Goal: Transaction & Acquisition: Purchase product/service

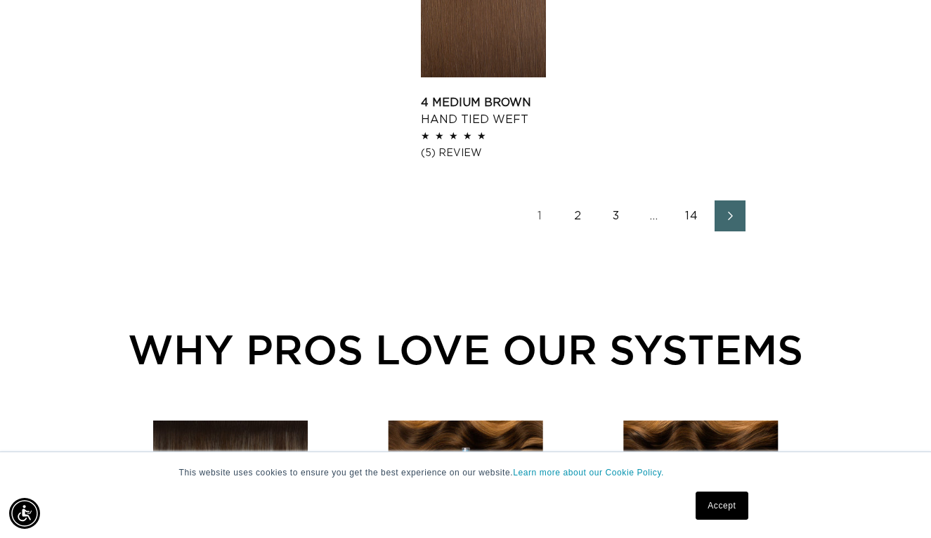
scroll to position [2000, 0]
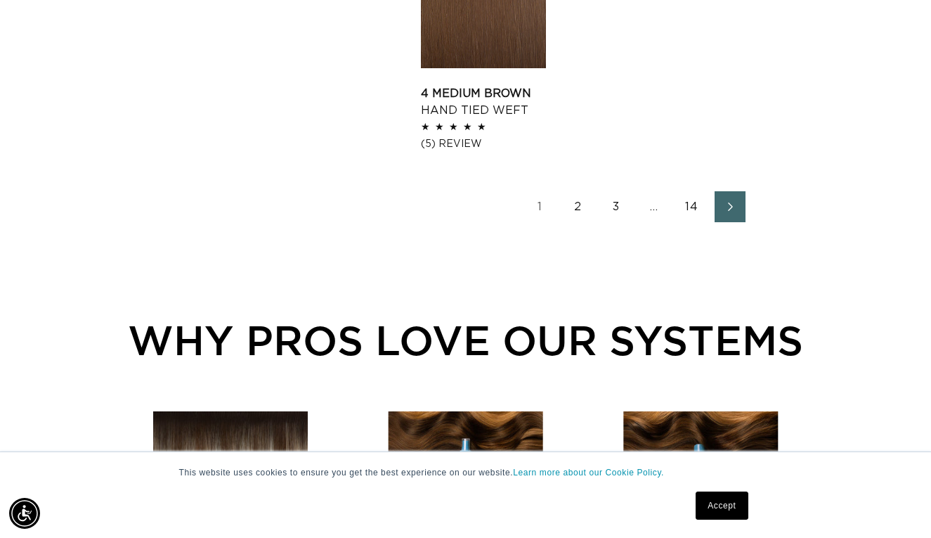
click at [571, 200] on link "2" at bounding box center [578, 206] width 31 height 31
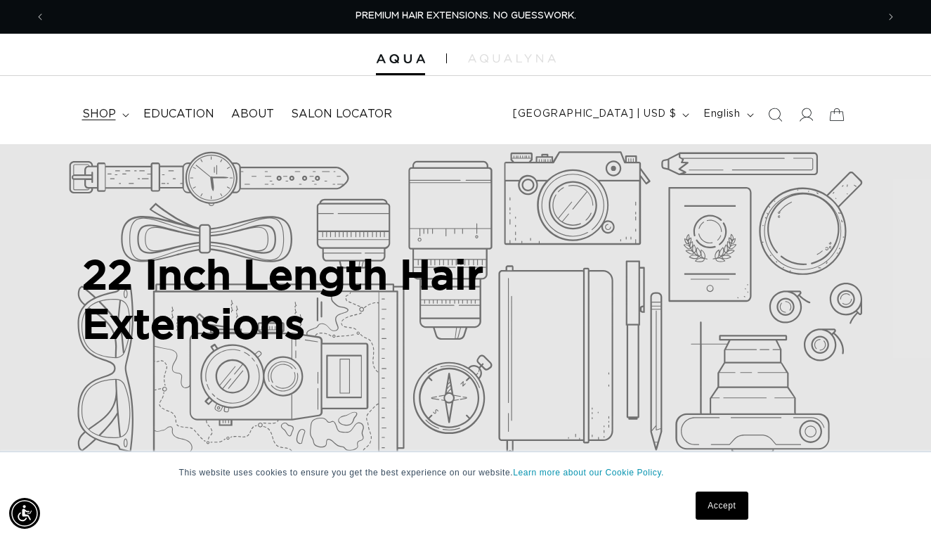
click at [106, 119] on span "shop" at bounding box center [99, 114] width 34 height 15
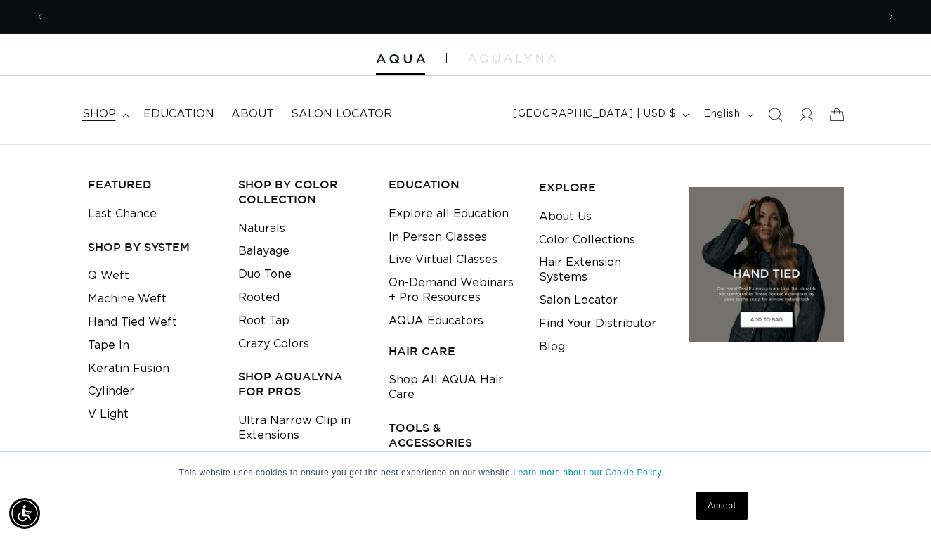
scroll to position [0, 831]
click at [114, 336] on link "Tape In" at bounding box center [108, 345] width 41 height 23
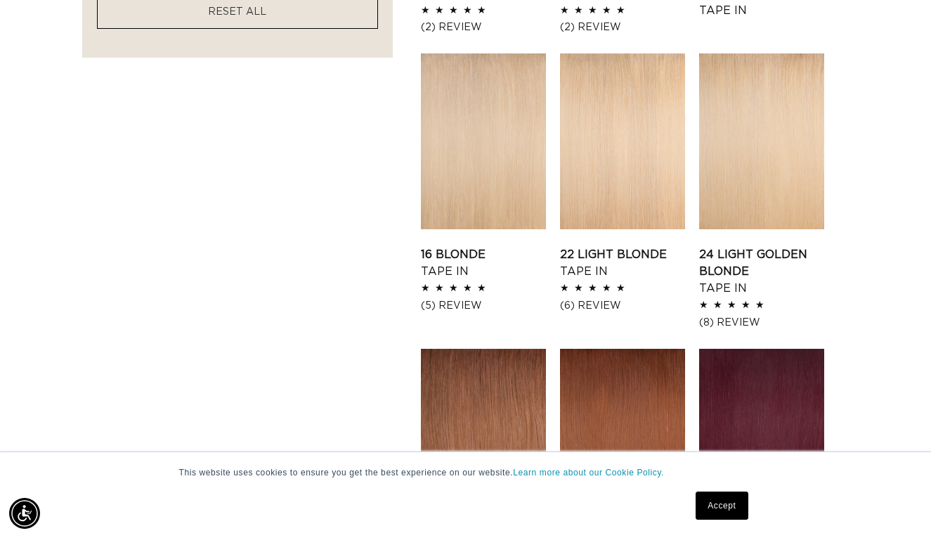
scroll to position [0, 831]
click at [626, 246] on link "22 Light Blonde Tape In" at bounding box center [622, 263] width 125 height 34
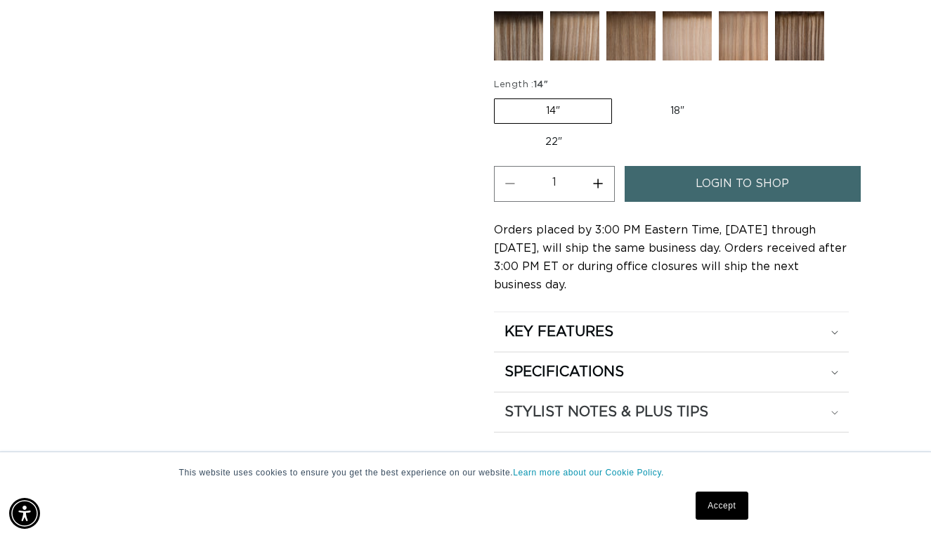
scroll to position [0, 1663]
click at [720, 498] on link "Accept" at bounding box center [722, 505] width 52 height 28
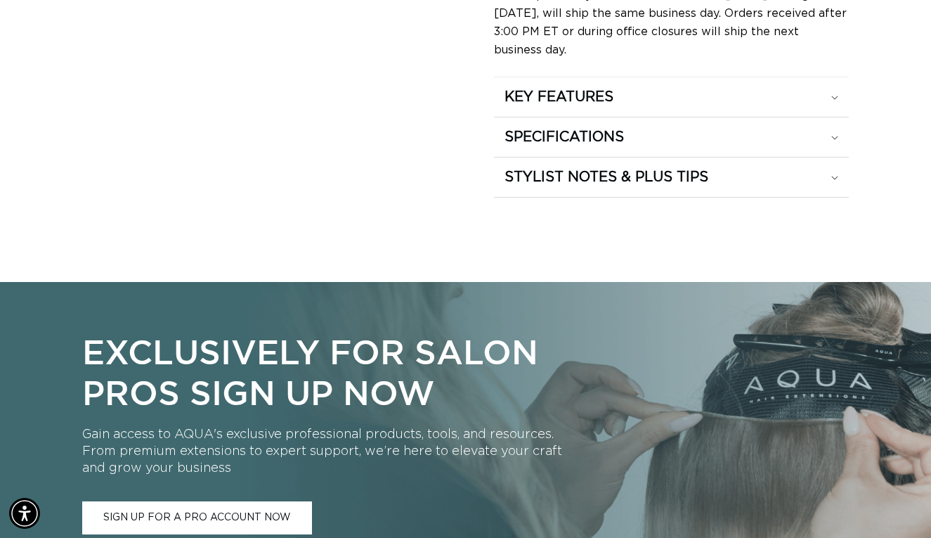
scroll to position [1045, 0]
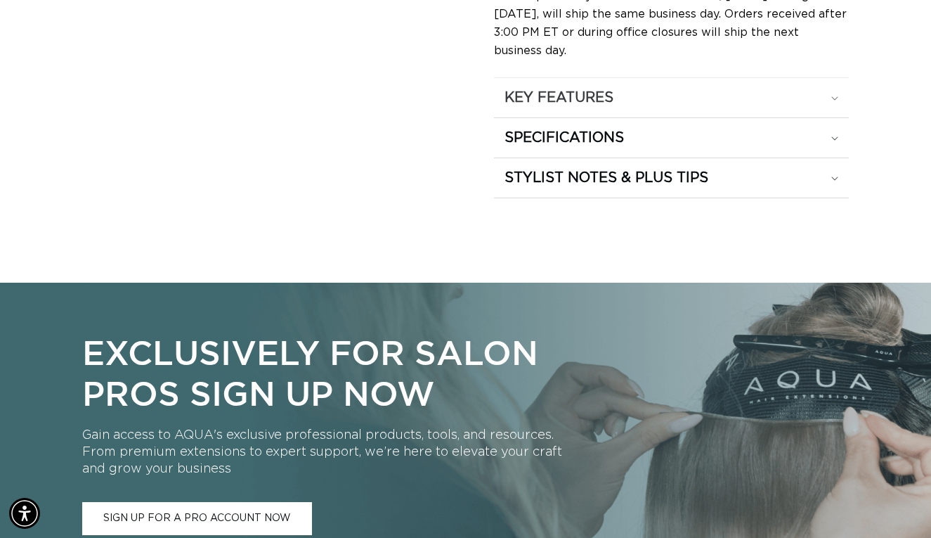
click at [661, 93] on div "KEY FEATURES" at bounding box center [672, 98] width 334 height 18
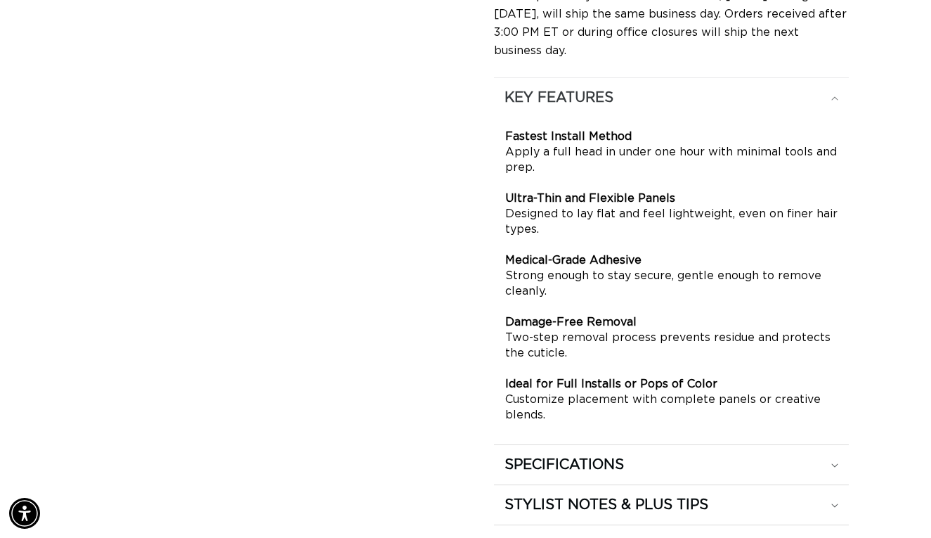
scroll to position [0, 1663]
click at [656, 105] on summary "KEY FEATURES" at bounding box center [672, 97] width 356 height 39
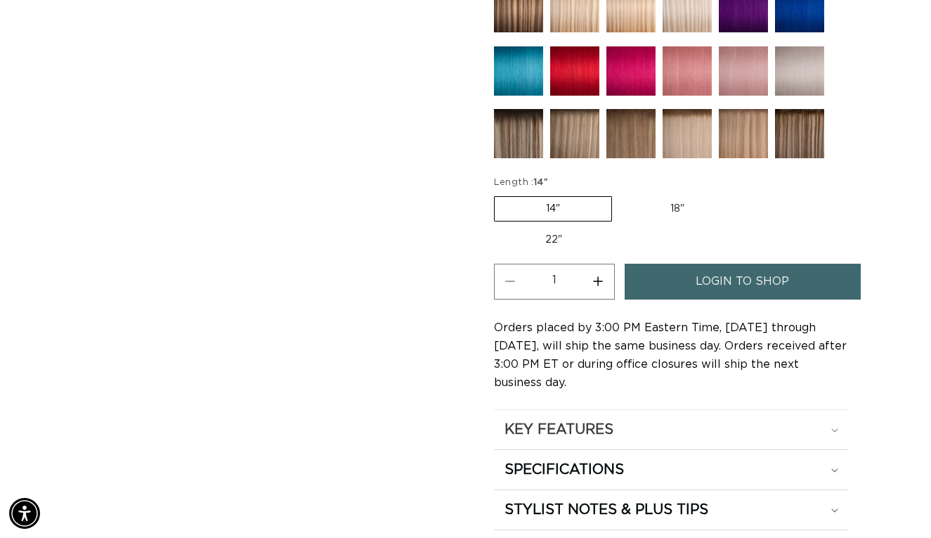
scroll to position [713, 0]
click at [680, 193] on fieldset "Length : 14" 14" Variant sold out or unavailable 18" Variant sold out or unavai…" at bounding box center [672, 214] width 356 height 77
click at [675, 204] on label "18" Variant sold out or unavailable" at bounding box center [677, 209] width 117 height 24
click at [620, 194] on input "18" Variant sold out or unavailable" at bounding box center [619, 193] width 1 height 1
radio input "true"
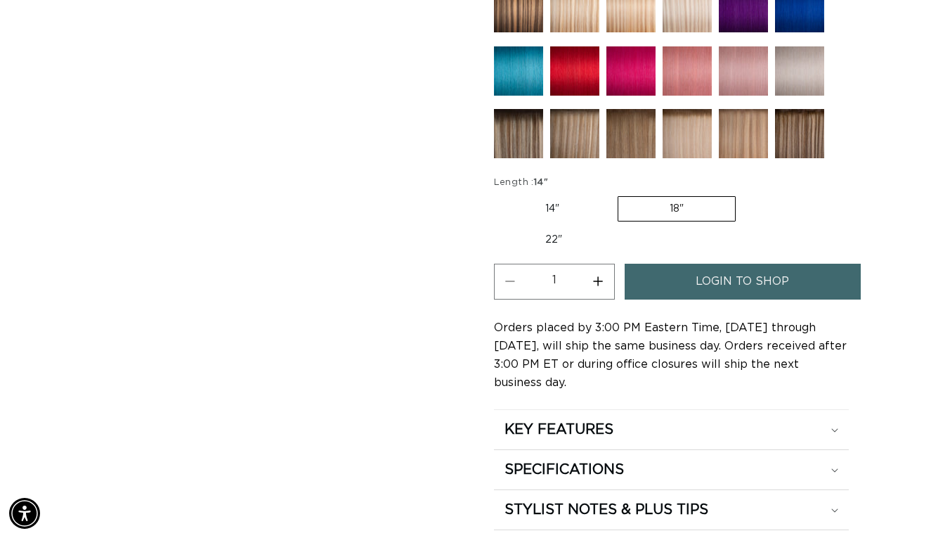
scroll to position [0, 0]
click at [635, 121] on img at bounding box center [630, 133] width 49 height 49
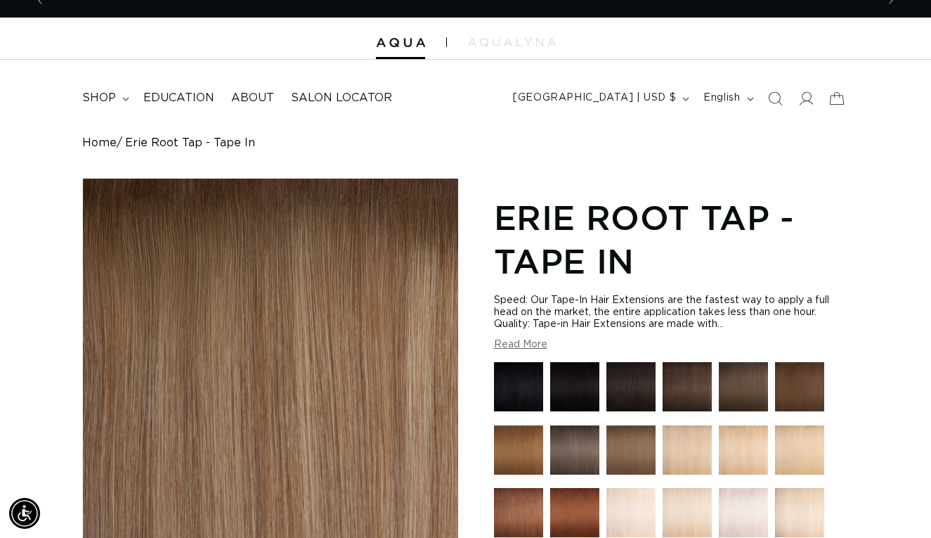
scroll to position [0, 1663]
click at [547, 339] on div "Speed: Our Tape-In Hair Extensions are the fastest way to apply a full head on …" at bounding box center [672, 322] width 356 height 56
click at [538, 344] on button "Read More" at bounding box center [520, 345] width 53 height 12
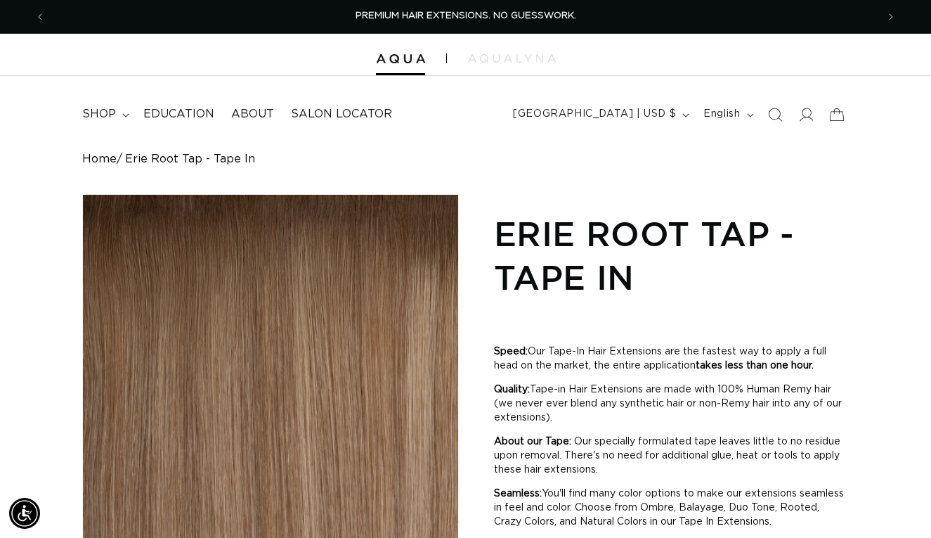
scroll to position [0, 0]
click at [95, 116] on span "shop" at bounding box center [99, 114] width 34 height 15
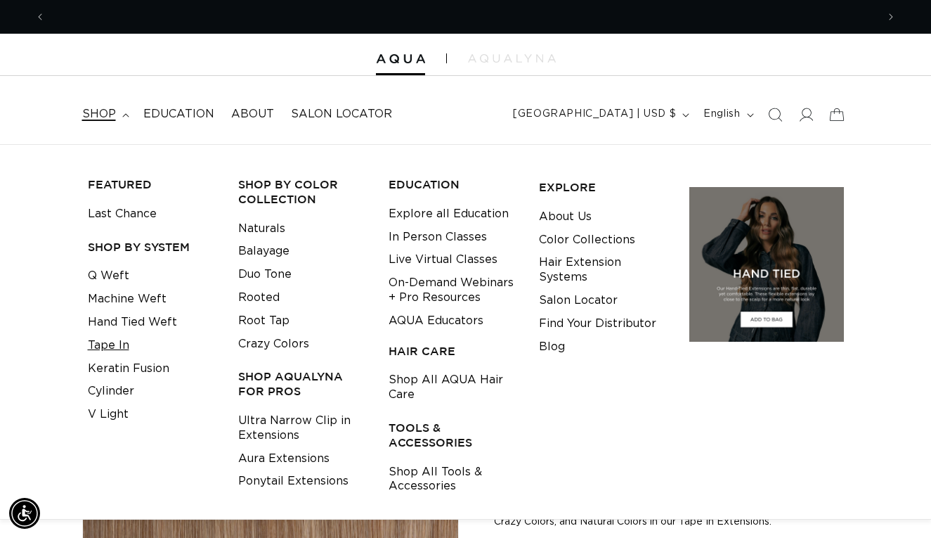
scroll to position [0, 1663]
click at [115, 337] on link "Tape In" at bounding box center [108, 345] width 41 height 23
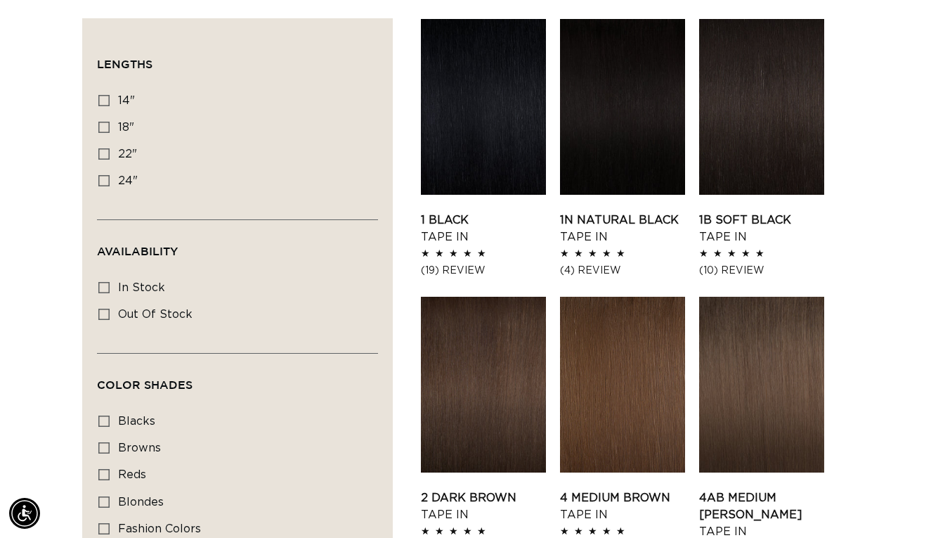
scroll to position [488, 0]
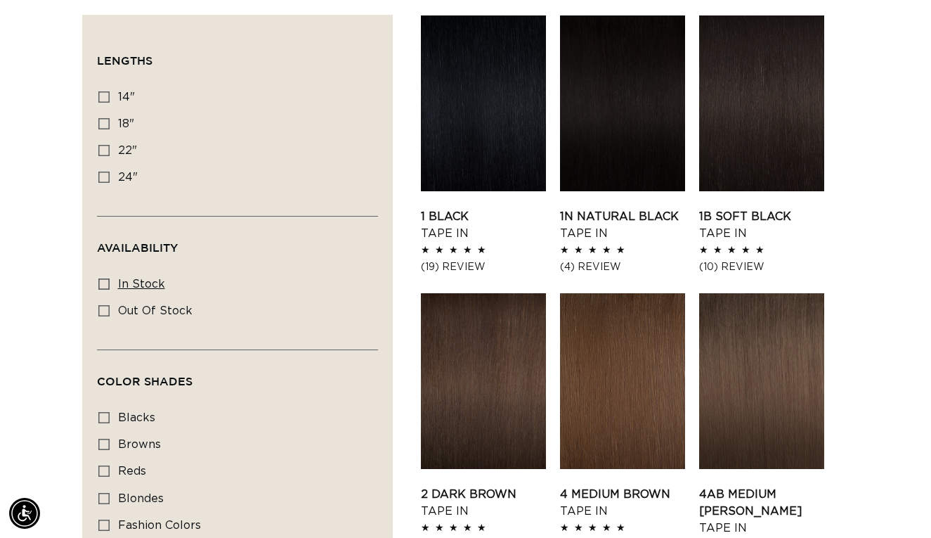
click at [135, 282] on span "In stock" at bounding box center [141, 283] width 47 height 11
click at [110, 282] on input "In stock In stock (49 products)" at bounding box center [103, 283] width 11 height 11
checkbox input "true"
click at [110, 121] on label "18" 18" (49 products)" at bounding box center [233, 124] width 270 height 27
click at [110, 121] on input "18" 18" (49 products)" at bounding box center [103, 123] width 11 height 11
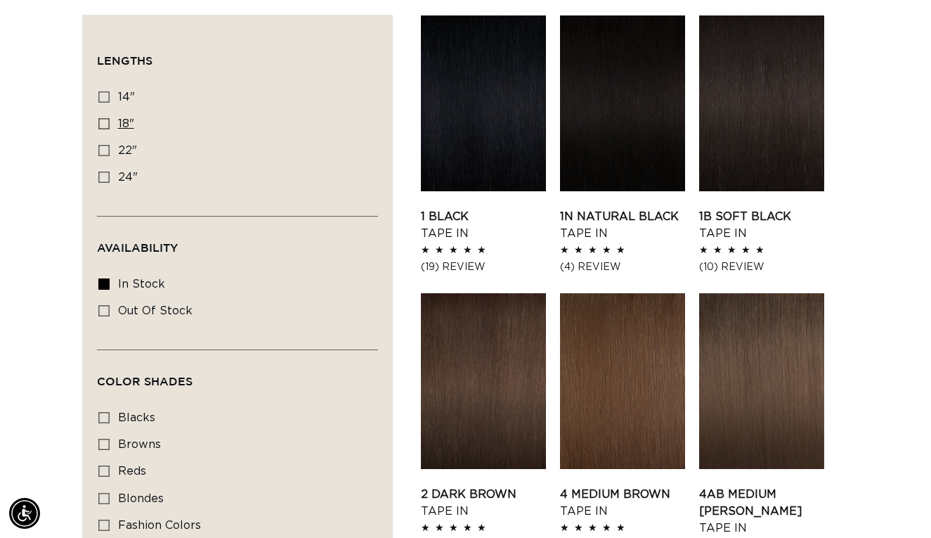
checkbox input "true"
click at [107, 118] on icon at bounding box center [103, 123] width 11 height 11
click at [107, 118] on input "18" 18" (48 products)" at bounding box center [103, 123] width 11 height 11
checkbox input "true"
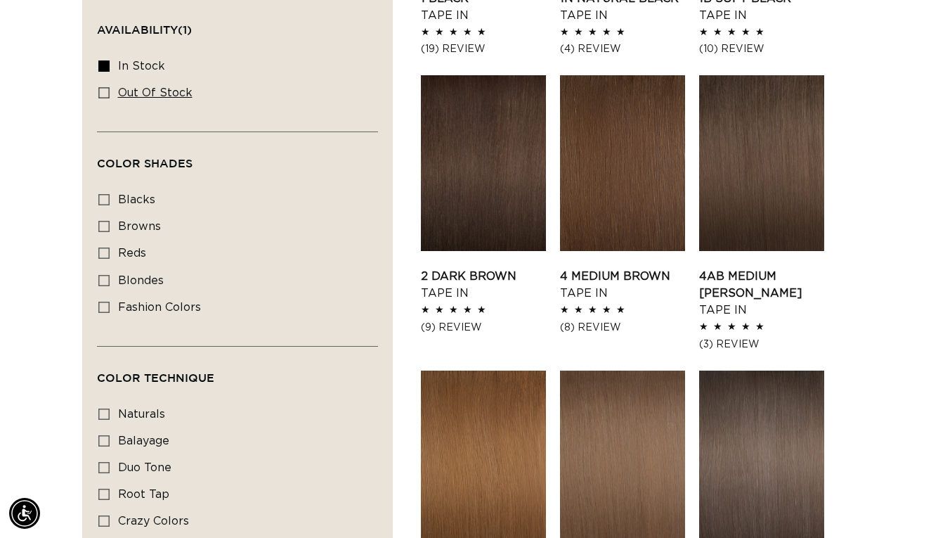
scroll to position [709, 0]
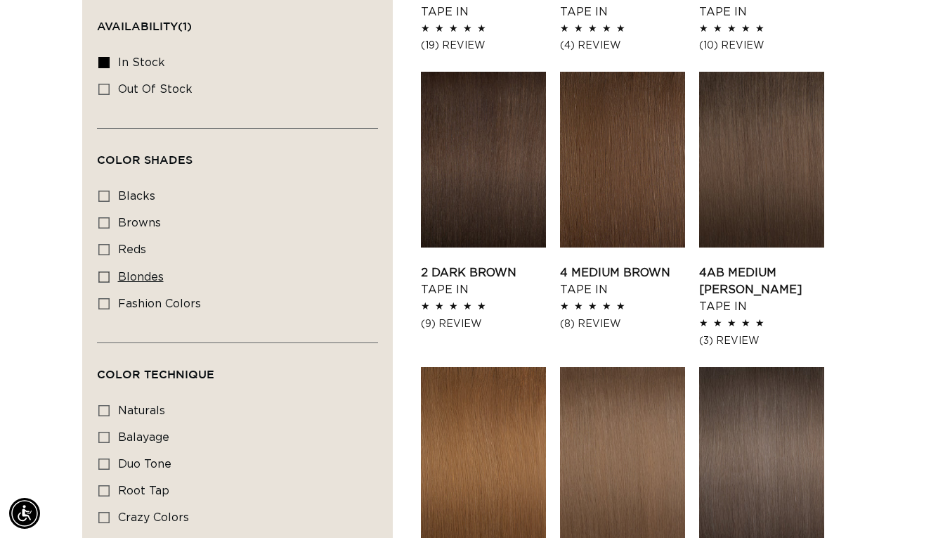
click at [106, 271] on icon at bounding box center [103, 276] width 11 height 11
click at [106, 271] on input "blondes blondes (28 products)" at bounding box center [103, 276] width 11 height 11
checkbox input "true"
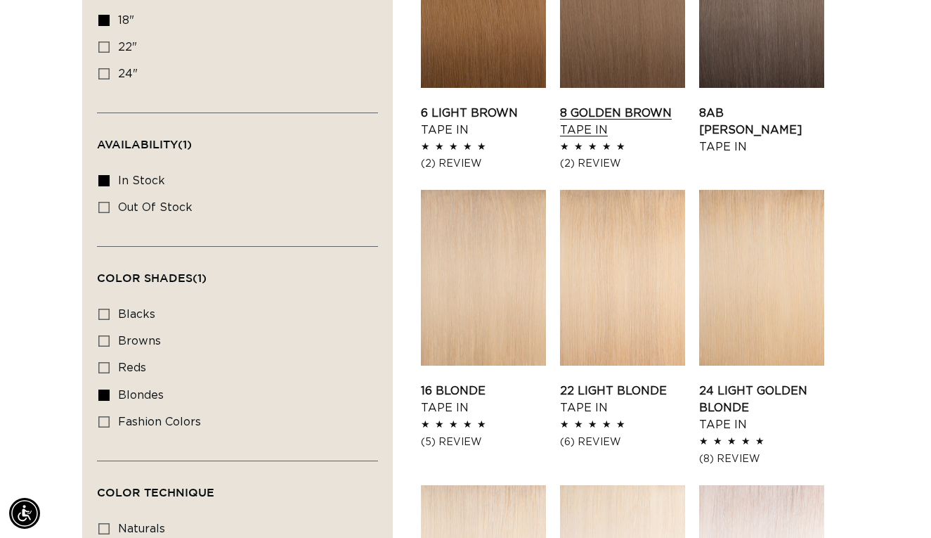
scroll to position [599, 0]
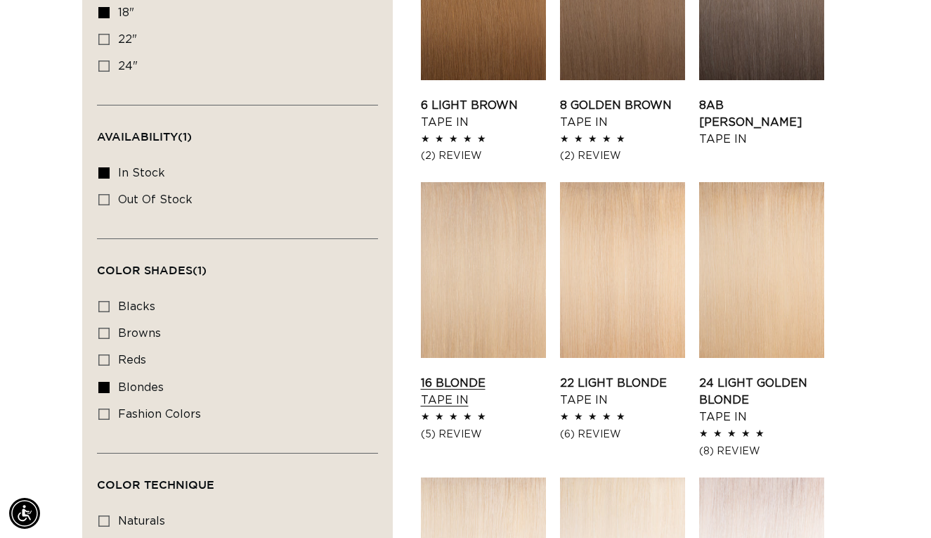
click at [476, 375] on link "16 Blonde Tape In" at bounding box center [483, 392] width 125 height 34
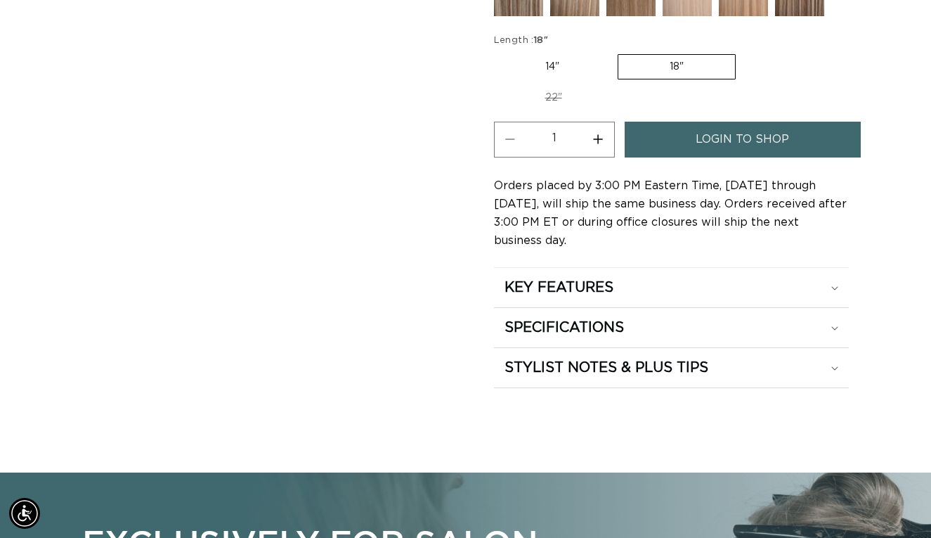
scroll to position [0, 831]
click at [718, 136] on span "login to shop" at bounding box center [742, 140] width 93 height 36
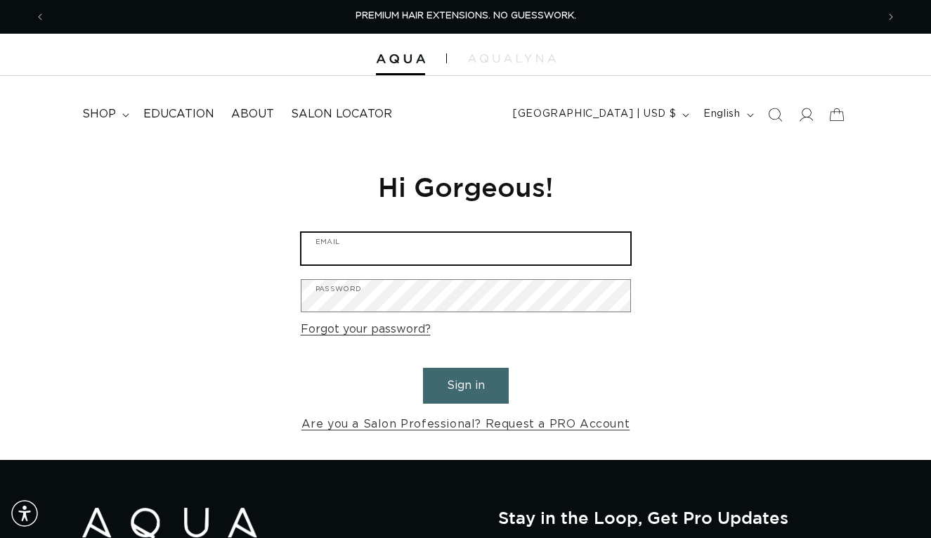
click at [410, 259] on input "Email" at bounding box center [465, 249] width 329 height 32
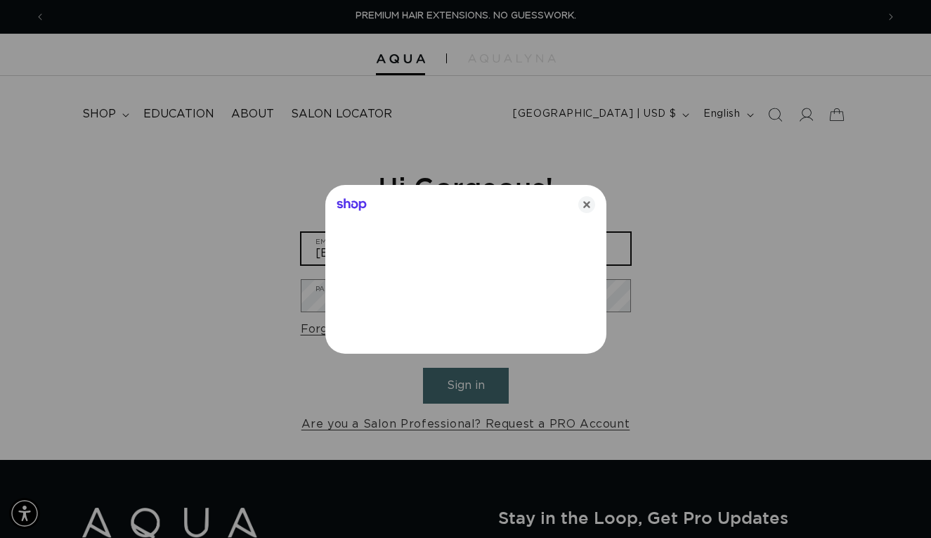
type input "[EMAIL_ADDRESS][DOMAIN_NAME]"
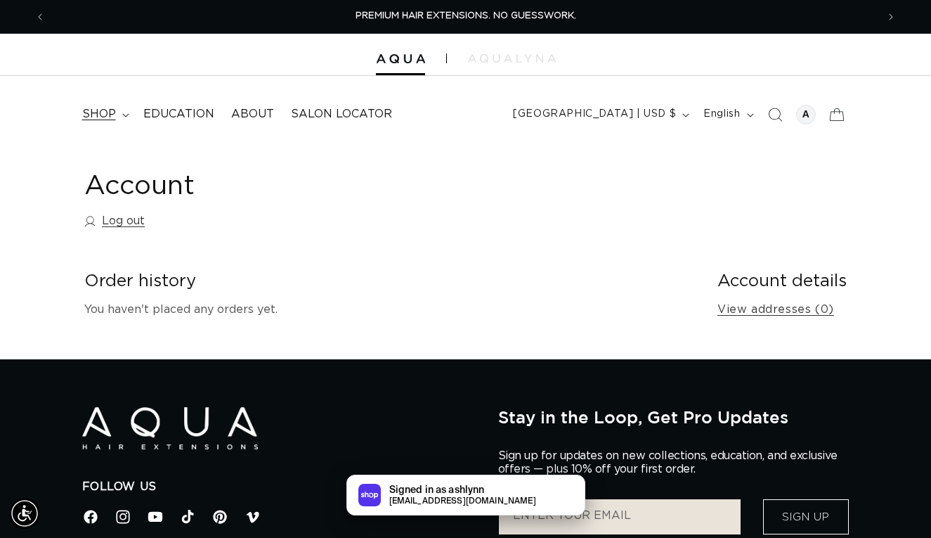
click at [86, 117] on span "shop" at bounding box center [99, 114] width 34 height 15
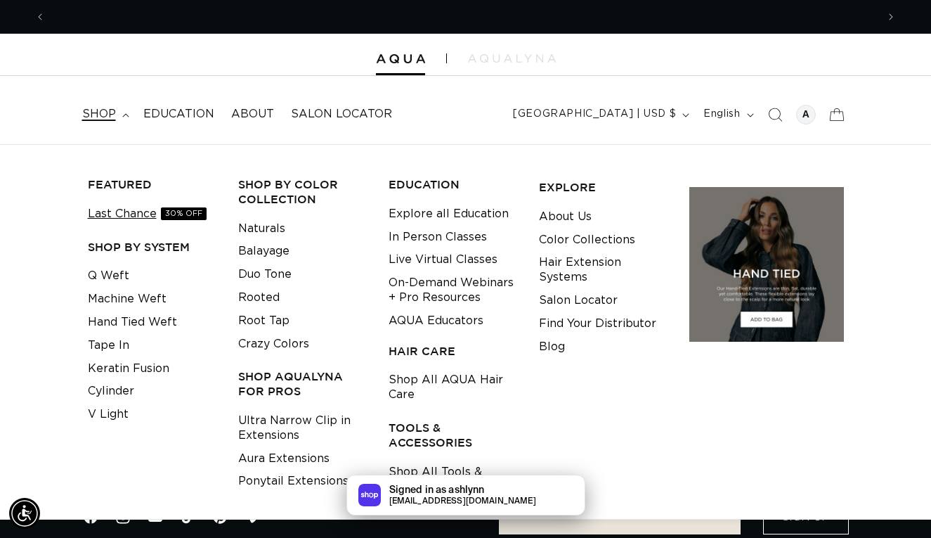
scroll to position [0, 831]
click at [122, 344] on link "Tape In" at bounding box center [108, 345] width 41 height 23
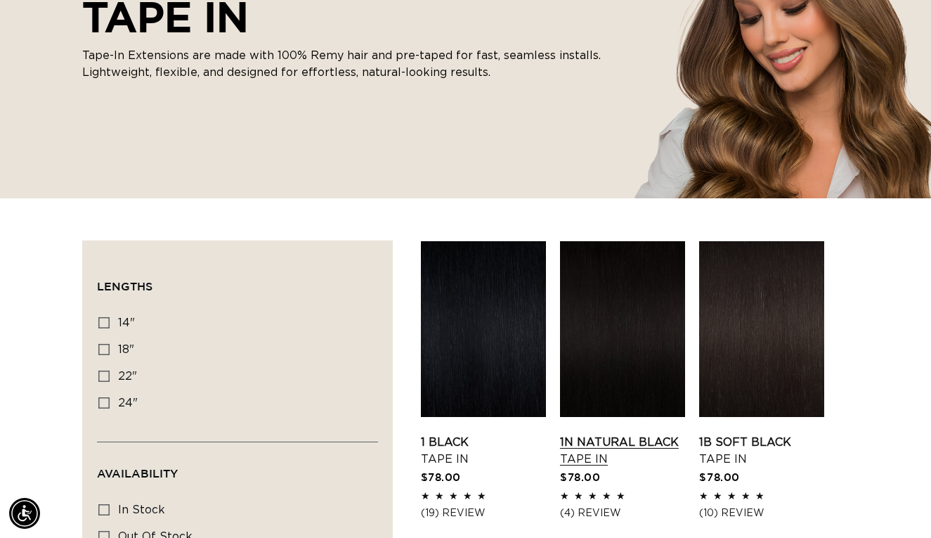
scroll to position [264, 0]
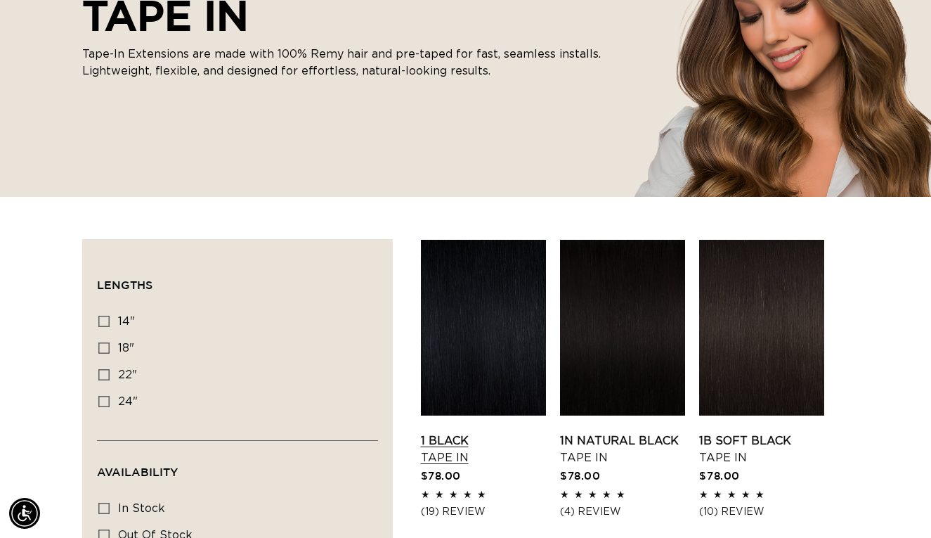
click at [455, 434] on link "1 Black Tape In" at bounding box center [483, 449] width 125 height 34
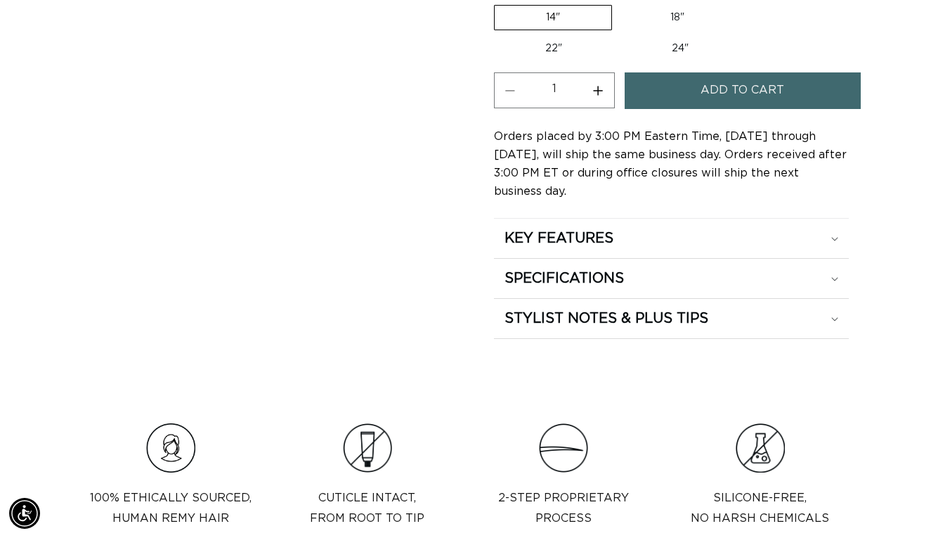
scroll to position [923, 0]
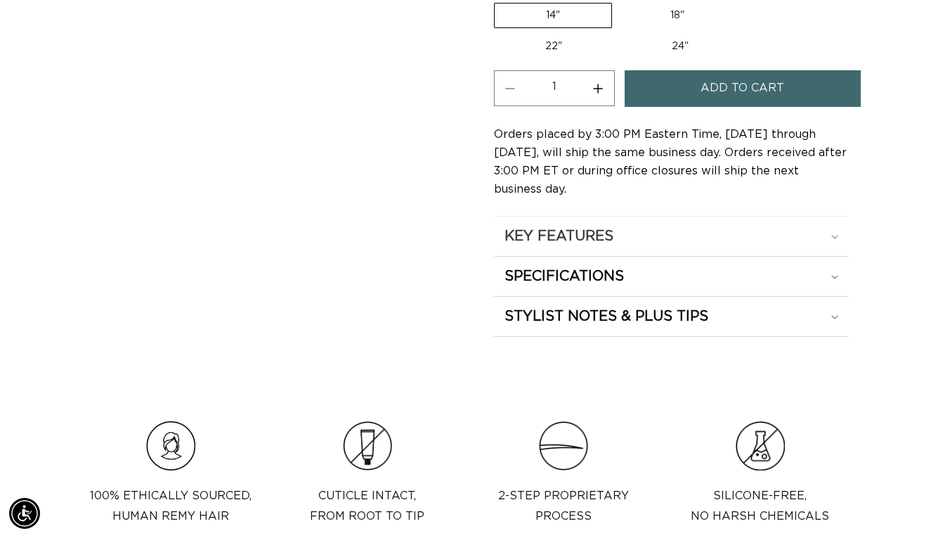
click at [629, 243] on summary "KEY FEATURES" at bounding box center [672, 235] width 356 height 39
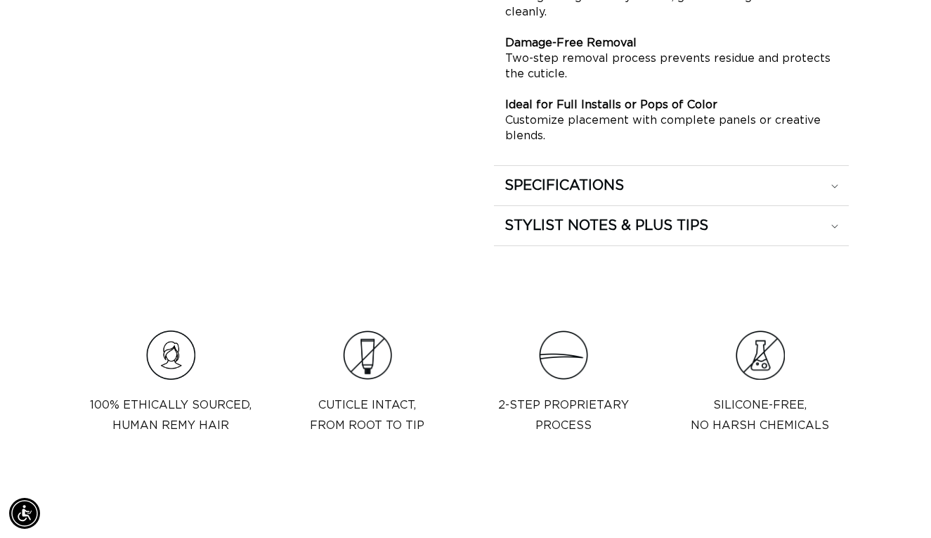
scroll to position [0, 1663]
click at [597, 188] on h2 "SPECIFICATIONS" at bounding box center [564, 185] width 119 height 18
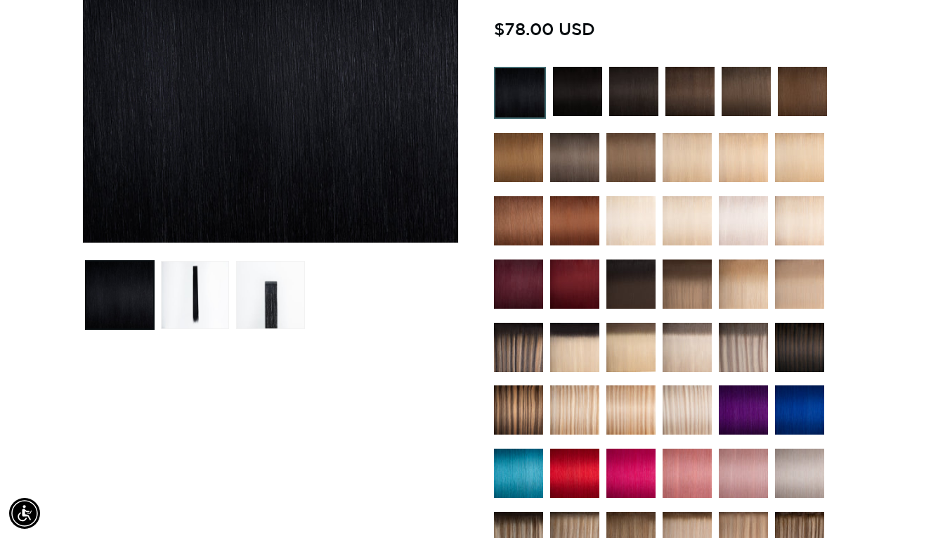
scroll to position [597, 0]
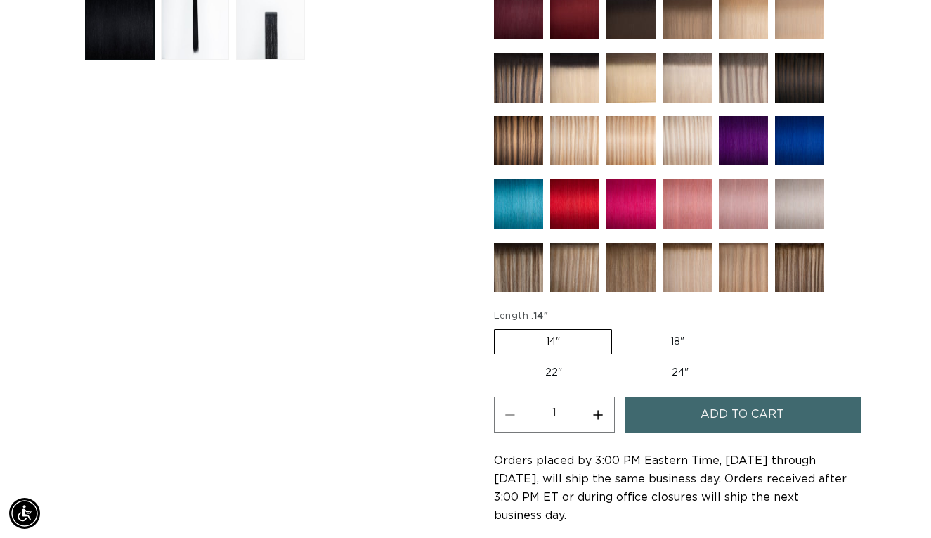
click at [735, 93] on img at bounding box center [743, 77] width 49 height 49
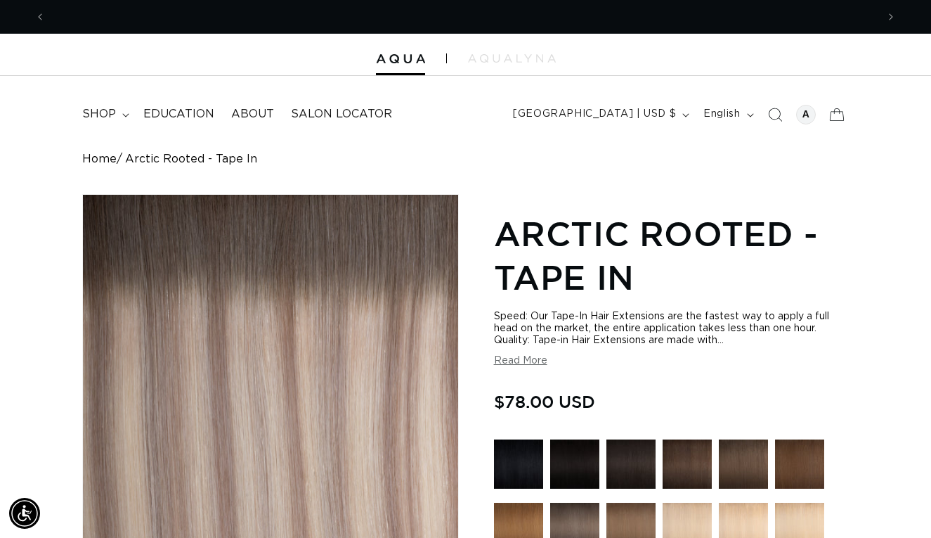
scroll to position [0, 1663]
